Goal: Check status

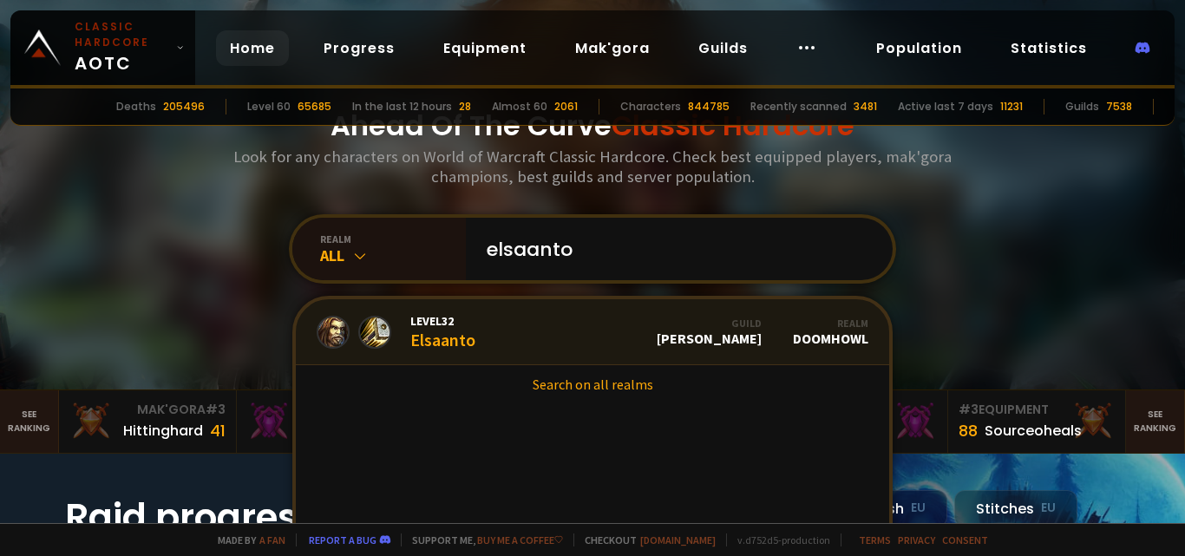
type input "elsaanto"
click at [563, 338] on link "Level 32 Elsaanto Guild Rosario Realm Doomhowl" at bounding box center [592, 332] width 593 height 66
